Goal: Information Seeking & Learning: Compare options

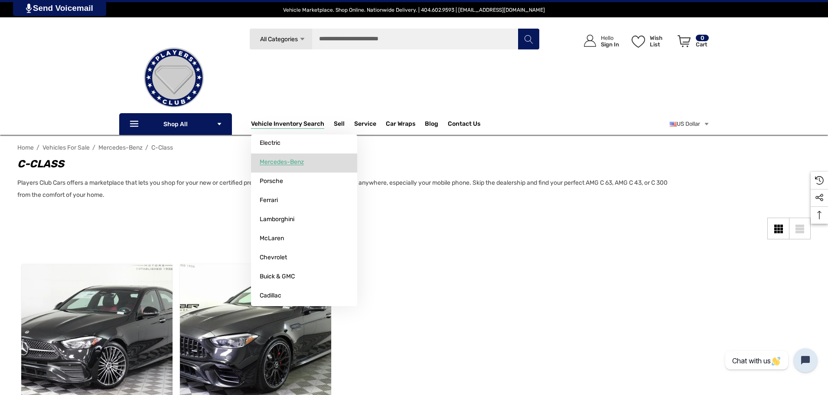
click at [275, 159] on span "Mercedes-Benz" at bounding box center [282, 162] width 44 height 8
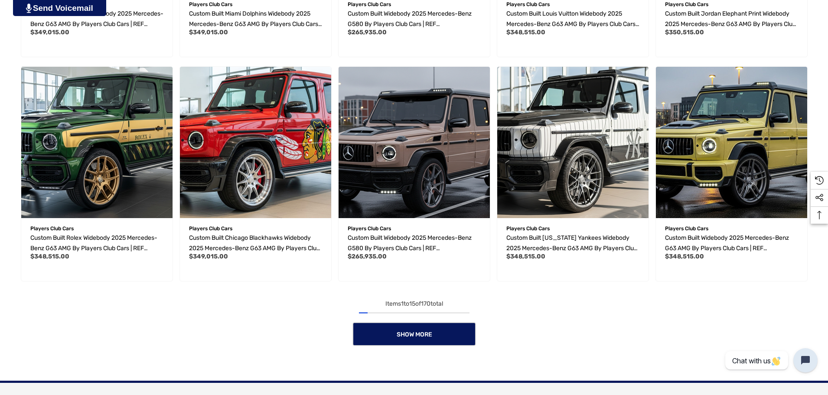
scroll to position [737, 0]
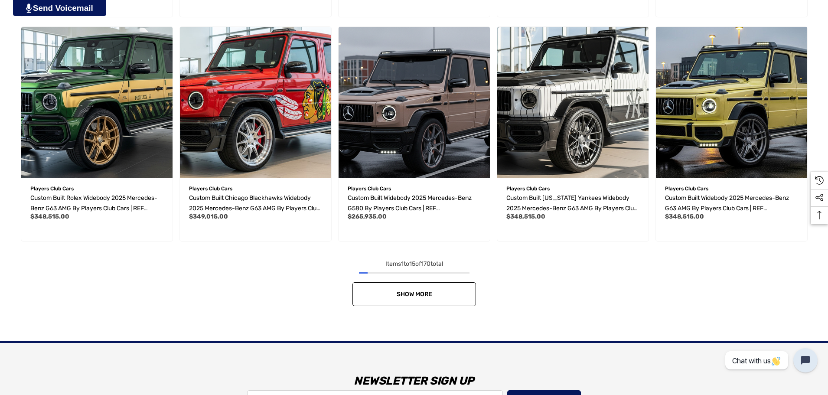
click at [430, 292] on span "Show More" at bounding box center [414, 293] width 36 height 7
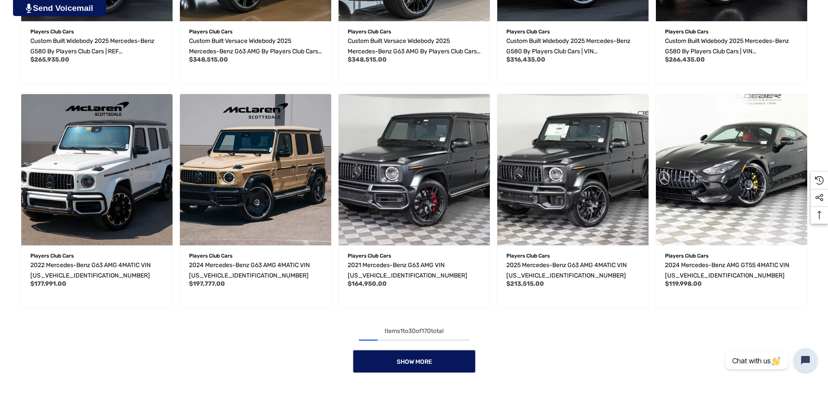
scroll to position [1343, 0]
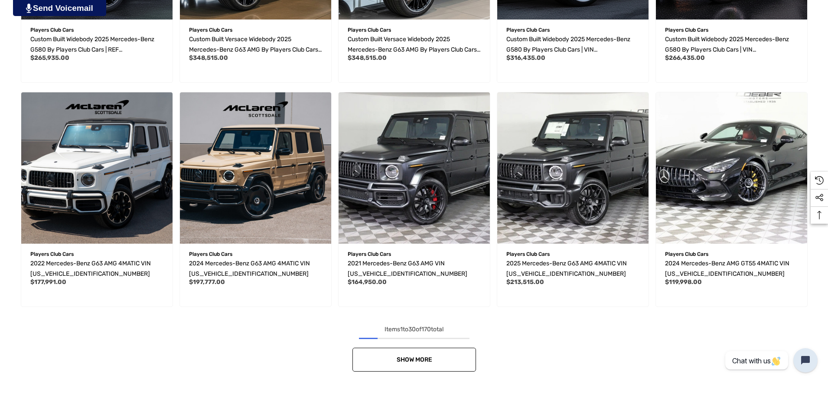
click at [450, 352] on link "Show More" at bounding box center [413, 359] width 123 height 24
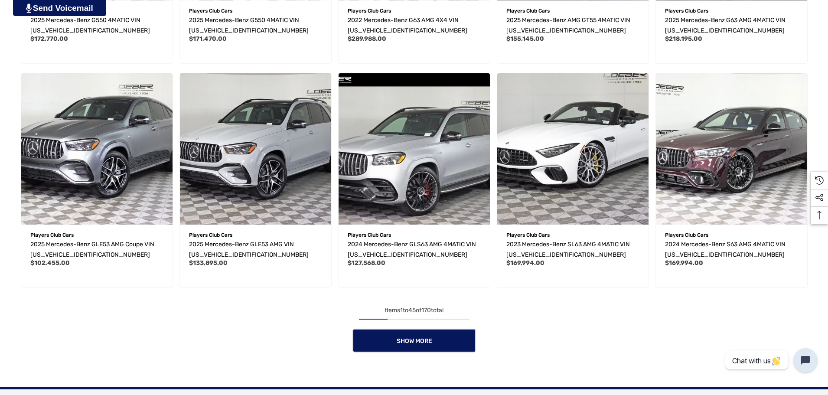
scroll to position [2036, 0]
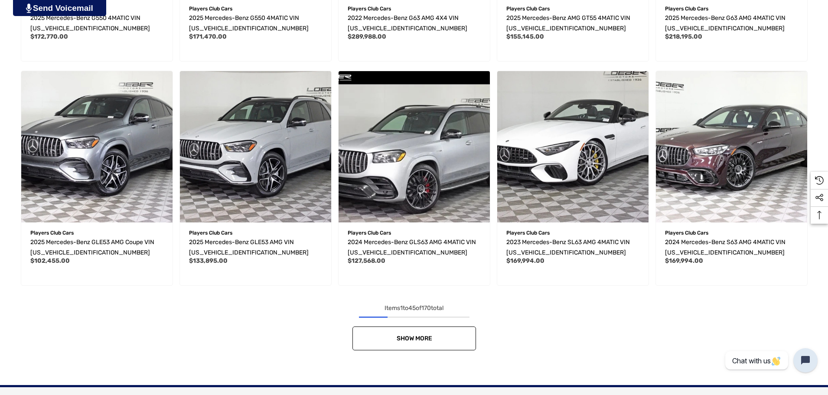
click at [459, 338] on link "Show More" at bounding box center [413, 338] width 123 height 24
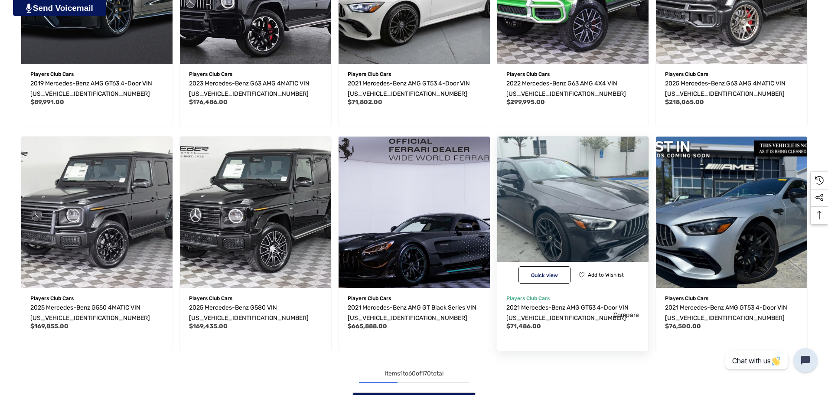
scroll to position [2686, 0]
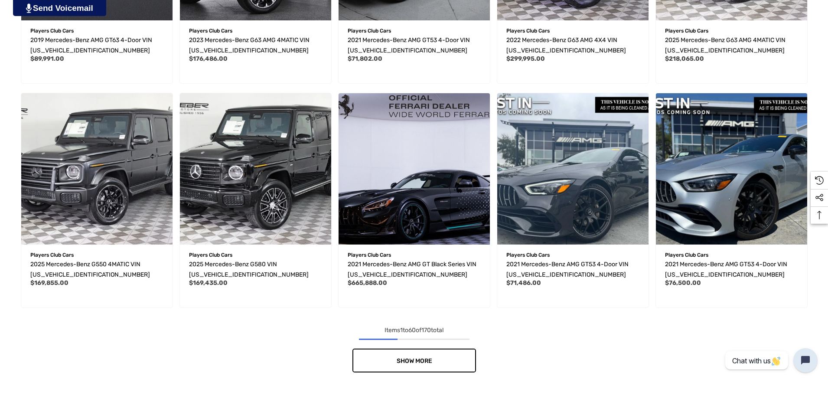
click at [437, 357] on link "Show More" at bounding box center [413, 360] width 123 height 24
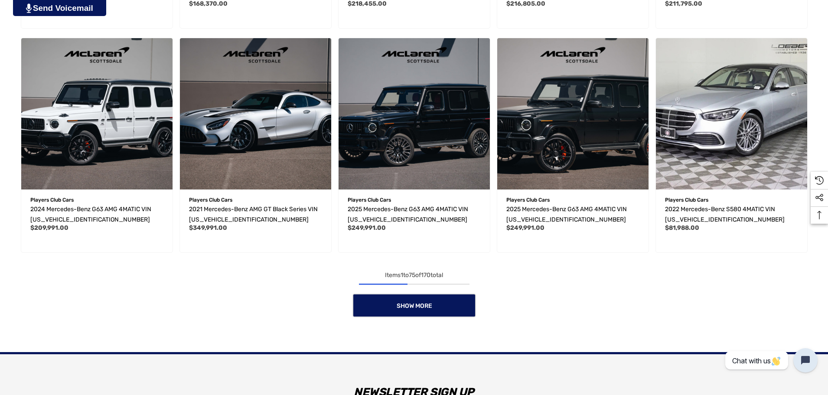
scroll to position [3423, 0]
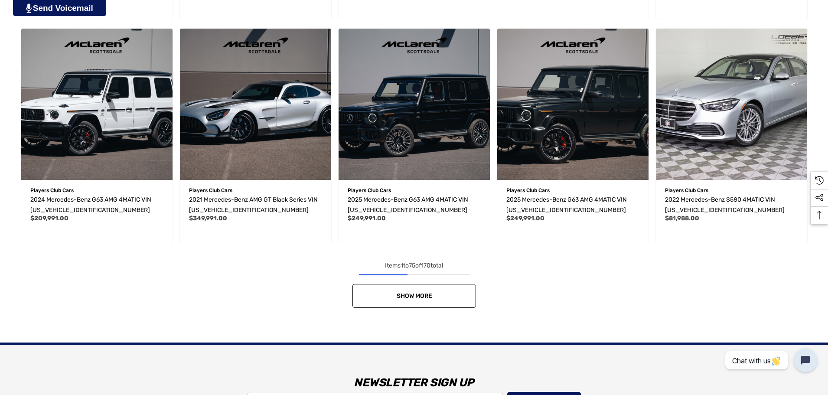
click at [406, 294] on span "Show More" at bounding box center [414, 295] width 36 height 7
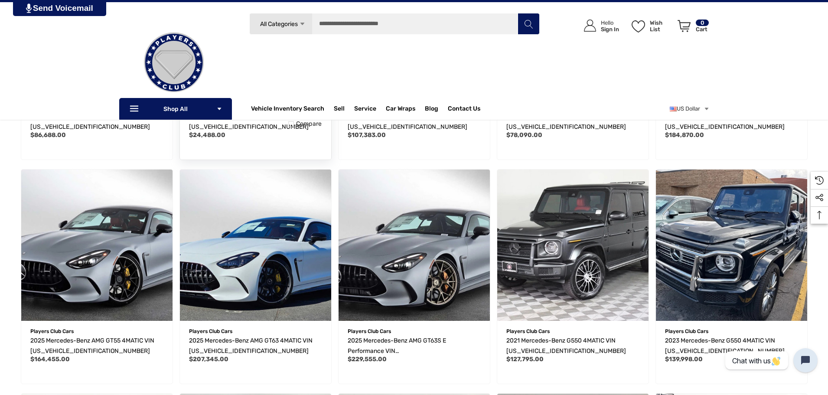
scroll to position [3466, 0]
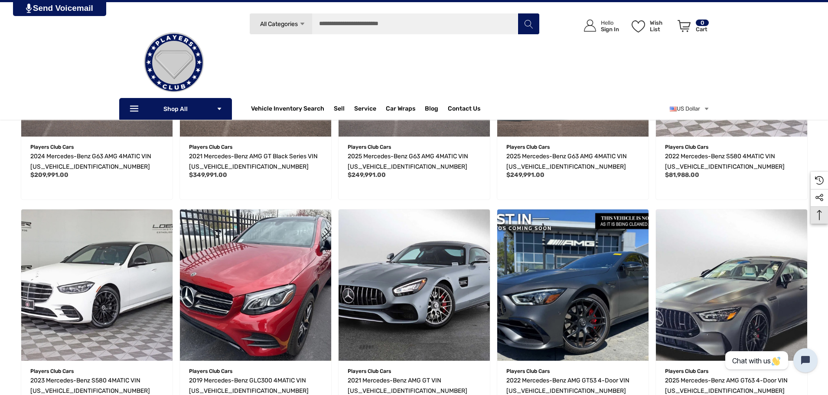
click at [818, 217] on icon "Top Top" at bounding box center [818, 215] width 21 height 10
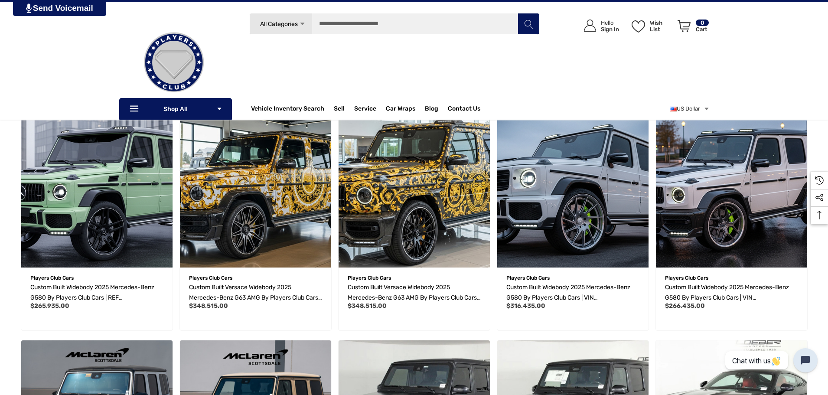
scroll to position [0, 0]
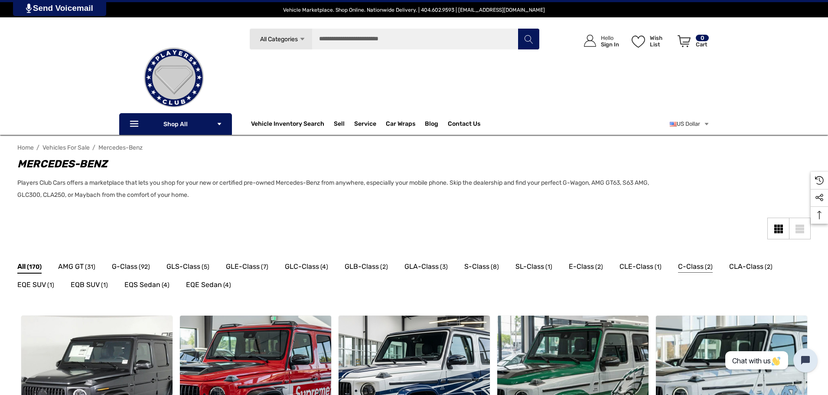
click at [678, 267] on span "C-Class" at bounding box center [691, 266] width 26 height 11
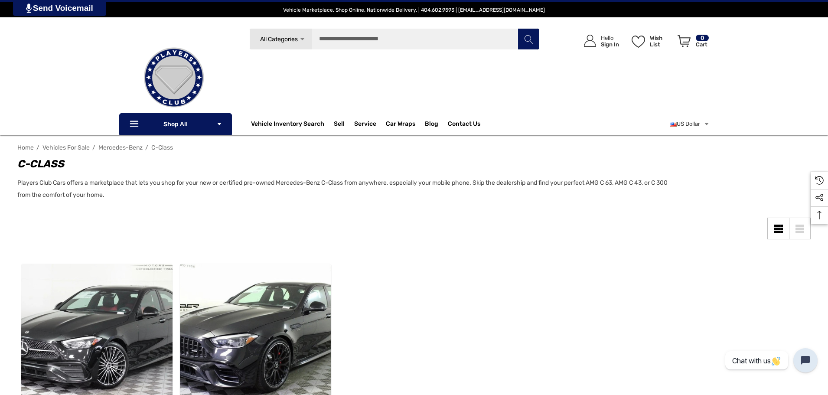
click at [123, 149] on span "Mercedes-Benz" at bounding box center [120, 147] width 44 height 7
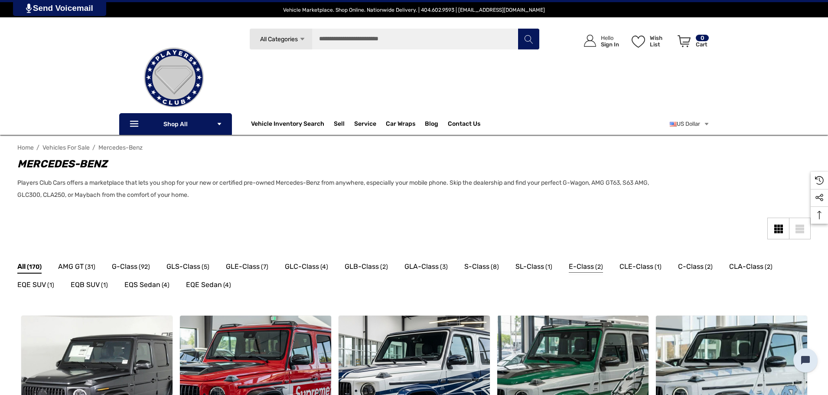
click at [585, 266] on span "E-Class" at bounding box center [580, 266] width 25 height 11
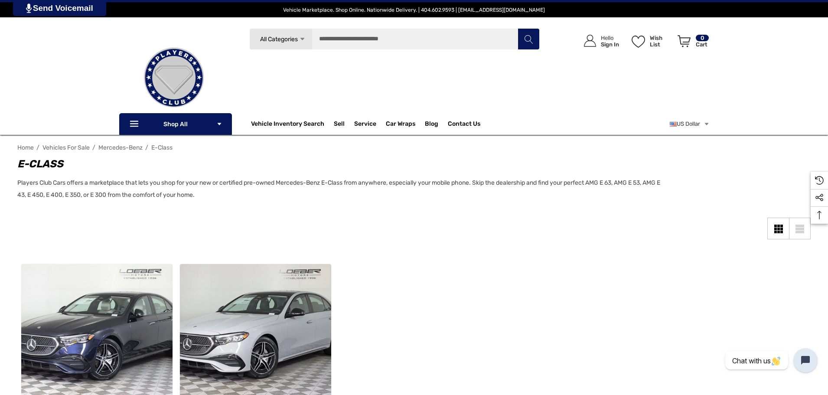
click at [106, 148] on span "Mercedes-Benz" at bounding box center [120, 147] width 44 height 7
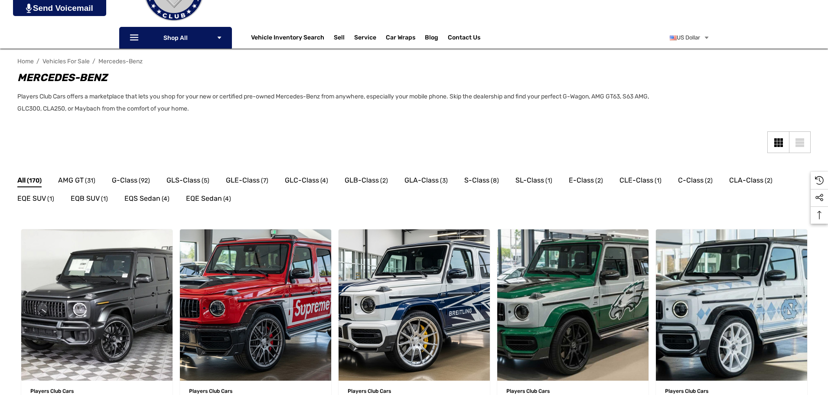
scroll to position [87, 0]
click at [482, 178] on span "S-Class" at bounding box center [476, 179] width 25 height 11
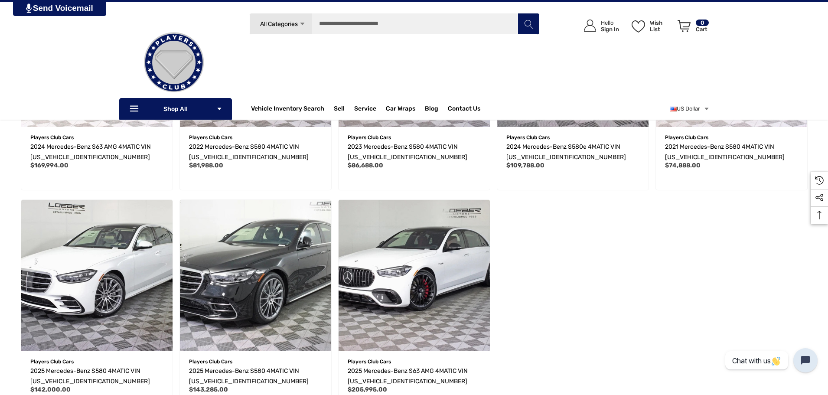
scroll to position [260, 0]
